Goal: Navigation & Orientation: Find specific page/section

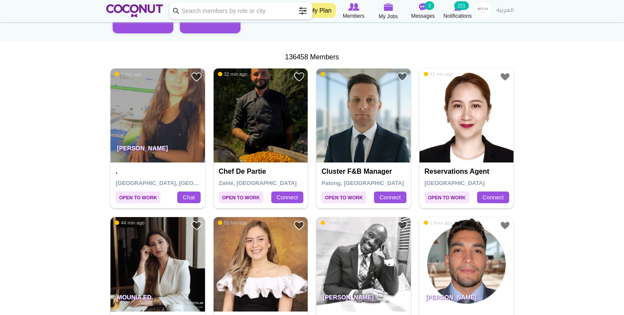
scroll to position [133, 0]
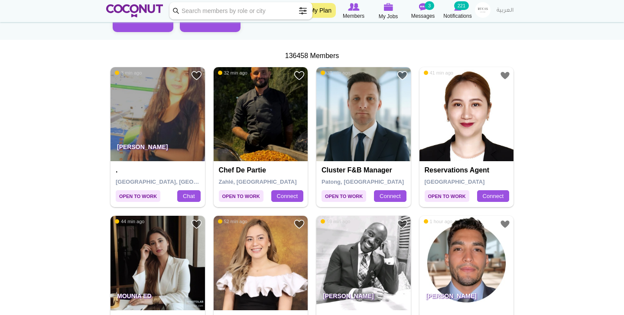
click at [187, 126] on img at bounding box center [157, 114] width 94 height 94
click at [251, 129] on img at bounding box center [261, 114] width 94 height 94
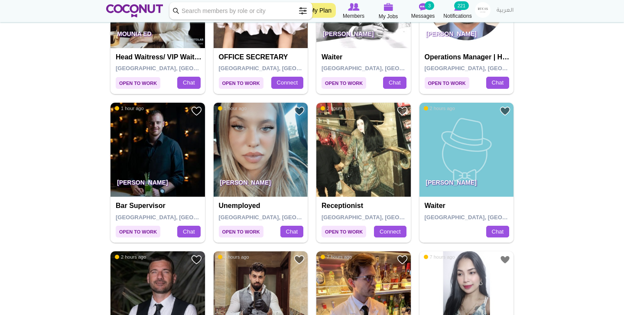
scroll to position [396, 0]
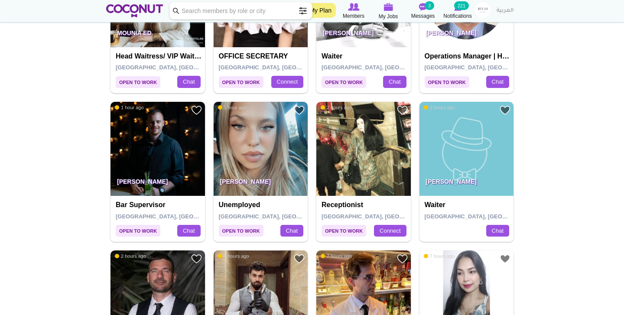
click at [234, 138] on img at bounding box center [261, 149] width 94 height 94
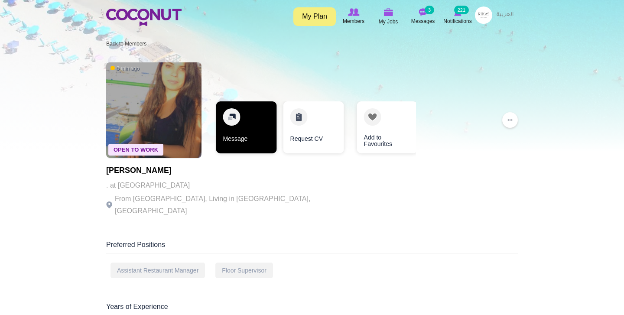
click at [259, 177] on div "Open To Work 5 min ago Carla Awwad . at Zuma restaurant From Lebanon, Living in…" at bounding box center [311, 140] width 411 height 165
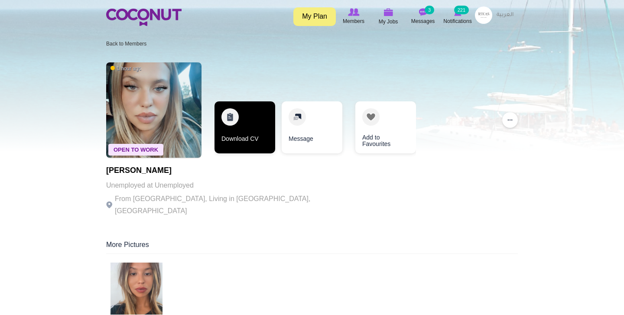
click at [247, 144] on link "Download CV" at bounding box center [244, 127] width 61 height 52
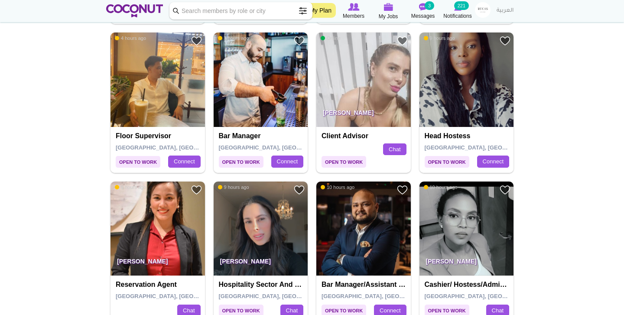
scroll to position [763, 0]
